Goal: Task Accomplishment & Management: Manage account settings

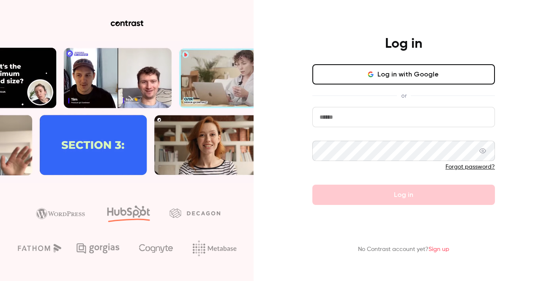
click at [338, 118] on input "email" at bounding box center [404, 117] width 183 height 20
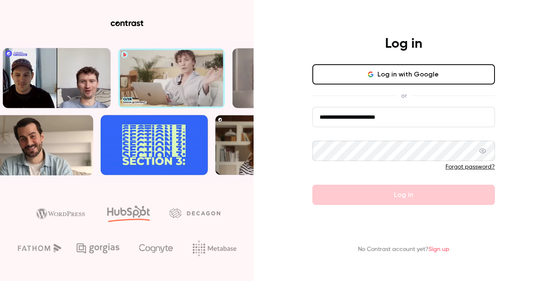
type input "**********"
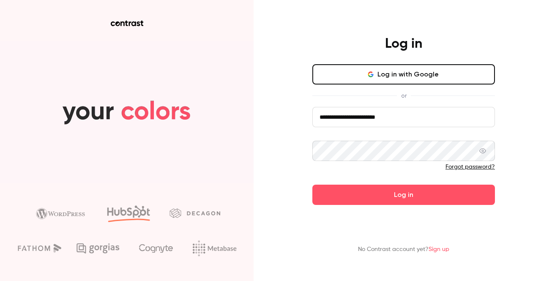
click at [313, 185] on button "Log in" at bounding box center [404, 195] width 183 height 20
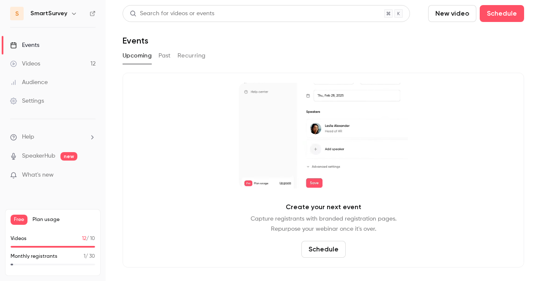
click at [162, 53] on button "Past" at bounding box center [165, 56] width 12 height 14
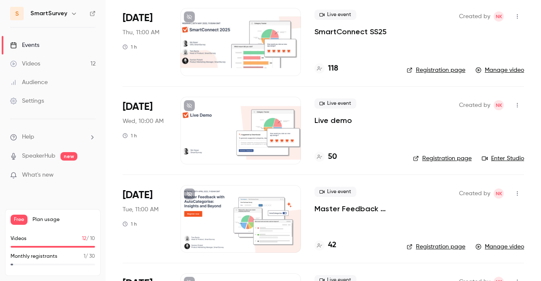
scroll to position [154, 0]
click at [343, 133] on div "Live event Live demo 50" at bounding box center [357, 130] width 85 height 68
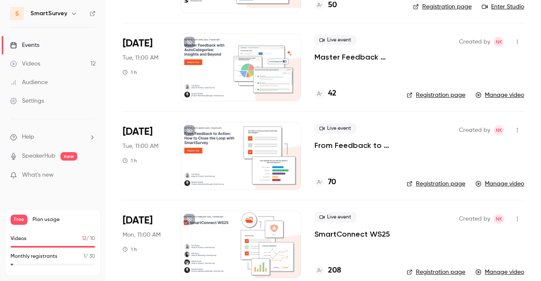
scroll to position [305, 0]
click at [499, 182] on link "Manage video" at bounding box center [500, 183] width 49 height 8
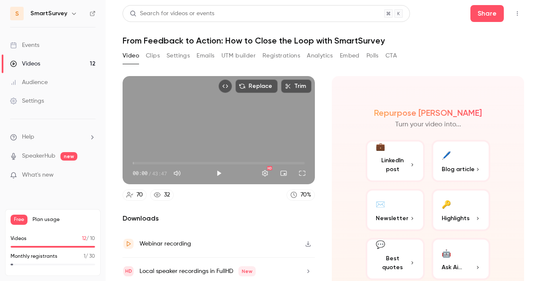
scroll to position [29, 0]
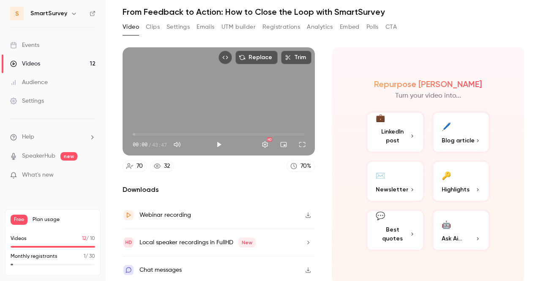
click at [305, 212] on icon "button" at bounding box center [308, 215] width 7 height 6
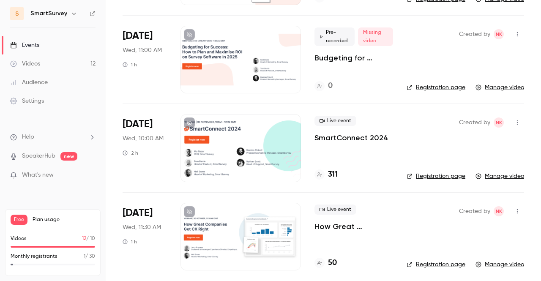
scroll to position [581, 0]
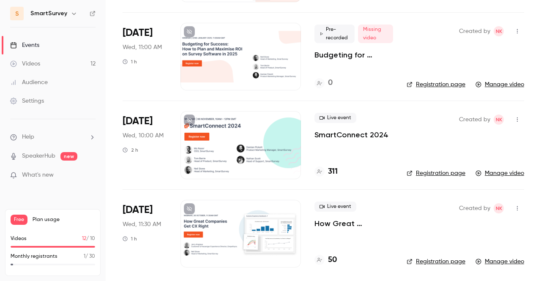
click at [503, 258] on link "Manage video" at bounding box center [500, 262] width 49 height 8
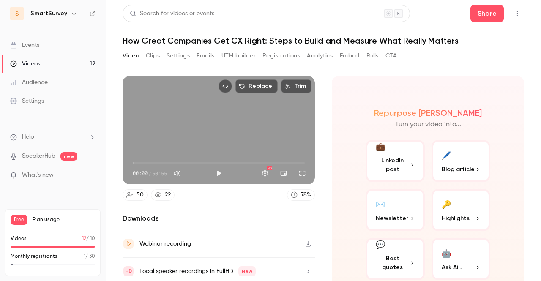
click at [250, 246] on div "Webinar recording" at bounding box center [219, 244] width 192 height 27
click at [152, 41] on h1 "How Great Companies Get CX Right: Steps to Build and Measure What Really Matters" at bounding box center [324, 41] width 402 height 10
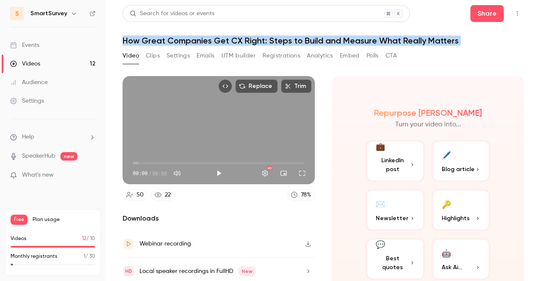
click at [152, 41] on h1 "How Great Companies Get CX Right: Steps to Build and Measure What Really Matters" at bounding box center [324, 41] width 402 height 10
copy div "How Great Companies Get CX Right: Steps to Build and Measure What Really Matter…"
click at [161, 57] on div "Video Clips Settings Emails UTM builder Registrations Analytics Embed Polls CTA" at bounding box center [260, 56] width 275 height 14
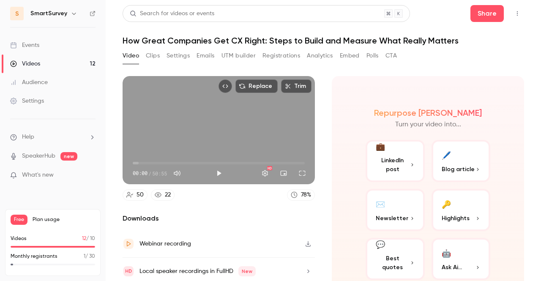
click at [179, 54] on button "Settings" at bounding box center [178, 56] width 23 height 14
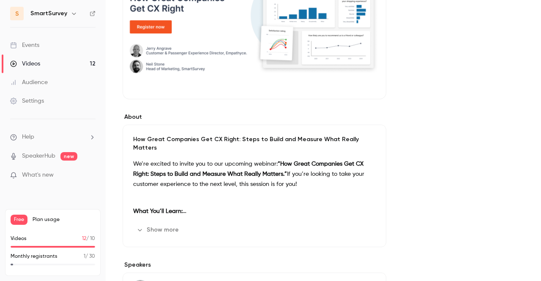
scroll to position [136, 0]
click at [222, 166] on strong "“How Great Companies Get CX Right: Steps to Build and Measure What Really Matte…" at bounding box center [248, 169] width 231 height 16
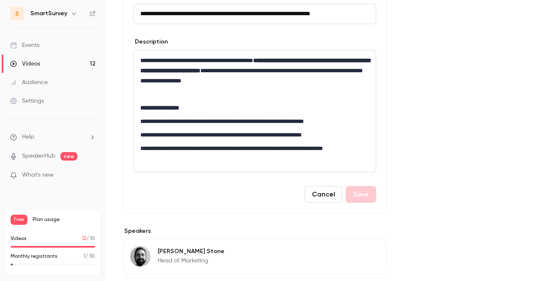
scroll to position [0, 0]
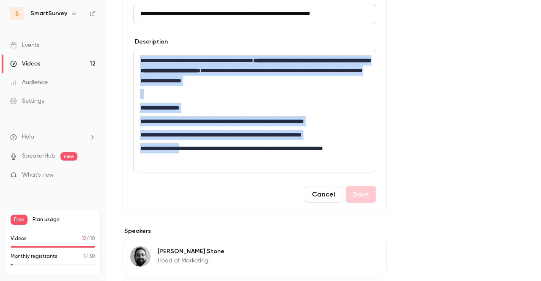
drag, startPoint x: 139, startPoint y: 59, endPoint x: 190, endPoint y: 143, distance: 98.5
click at [190, 143] on div "**********" at bounding box center [255, 111] width 242 height 122
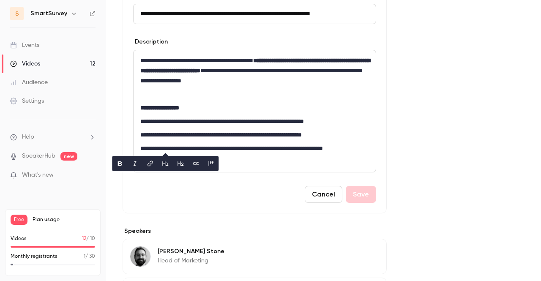
click at [235, 151] on p "**********" at bounding box center [254, 153] width 229 height 20
